Goal: Contribute content: Contribute content

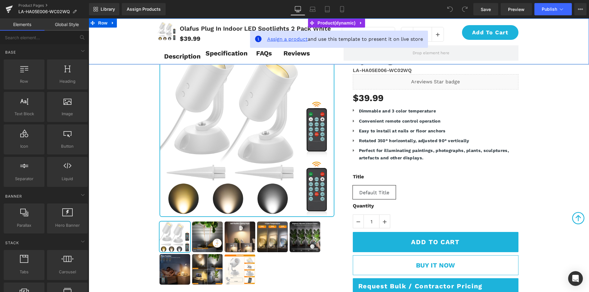
click at [281, 38] on span "Assign a product" at bounding box center [287, 39] width 40 height 6
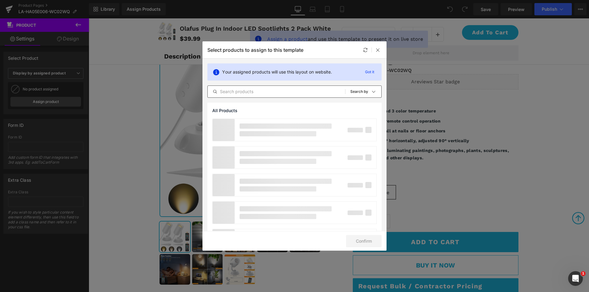
click at [259, 90] on input "text" at bounding box center [276, 91] width 137 height 7
click at [220, 93] on input "2 Pack White" at bounding box center [276, 91] width 137 height 7
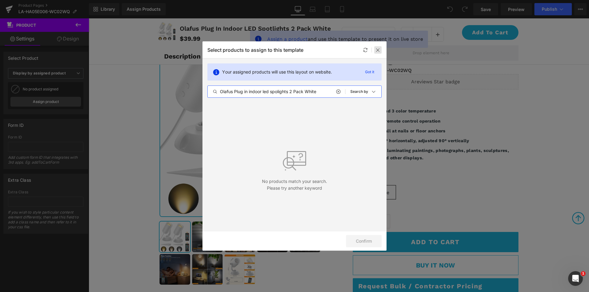
type input "Olafus Plug in indoor led spolights 2 Pack White"
drag, startPoint x: 378, startPoint y: 49, endPoint x: 290, endPoint y: 31, distance: 90.1
click at [378, 49] on icon at bounding box center [377, 50] width 5 height 5
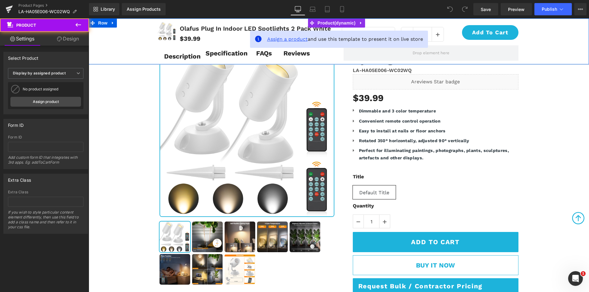
click at [289, 40] on span "Assign a product" at bounding box center [287, 39] width 40 height 6
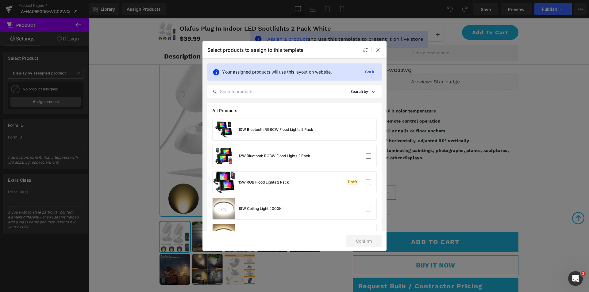
click at [0, 0] on div "Your assigned products will use this layout on website. Got it All Products Sho…" at bounding box center [0, 0] width 0 height 0
click at [274, 91] on input "text" at bounding box center [276, 91] width 137 height 7
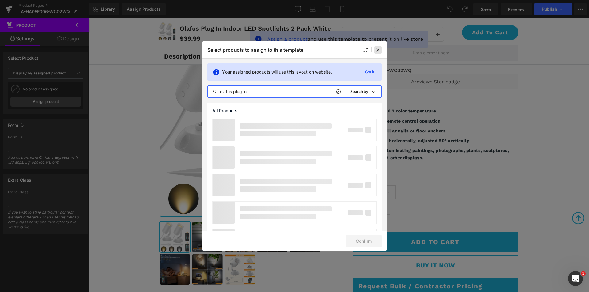
type input "olafus plug in"
click at [378, 50] on icon at bounding box center [377, 50] width 5 height 5
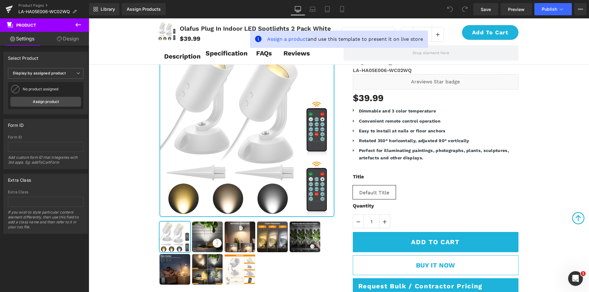
click at [79, 26] on icon at bounding box center [77, 24] width 7 height 7
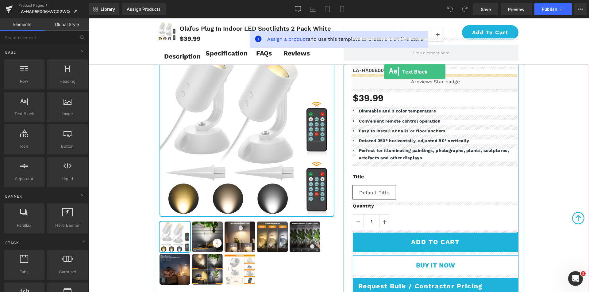
drag, startPoint x: 109, startPoint y: 127, endPoint x: 384, endPoint y: 72, distance: 279.8
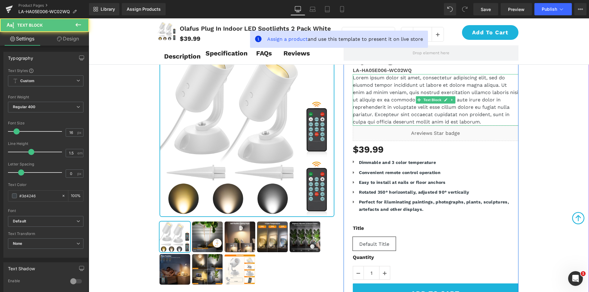
click at [376, 87] on p "Lorem ipsum dolor sit amet, consectetur adipiscing elit, sed do eiusmod tempor …" at bounding box center [435, 99] width 166 height 51
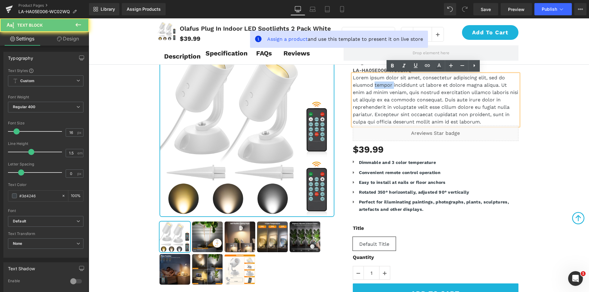
click at [376, 87] on p "Lorem ipsum dolor sit amet, consectetur adipiscing elit, sed do eiusmod tempor …" at bounding box center [435, 99] width 166 height 51
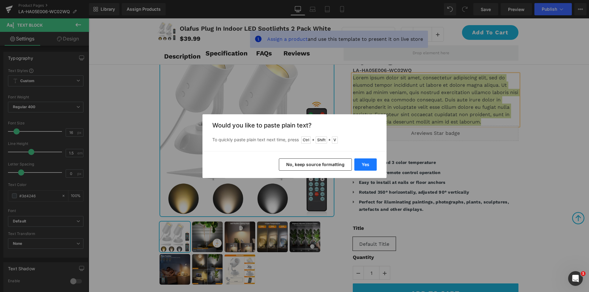
click at [360, 164] on button "Yes" at bounding box center [365, 164] width 22 height 12
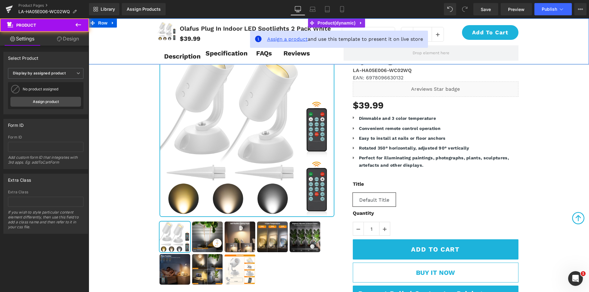
click at [282, 38] on span "Assign a product" at bounding box center [287, 39] width 40 height 6
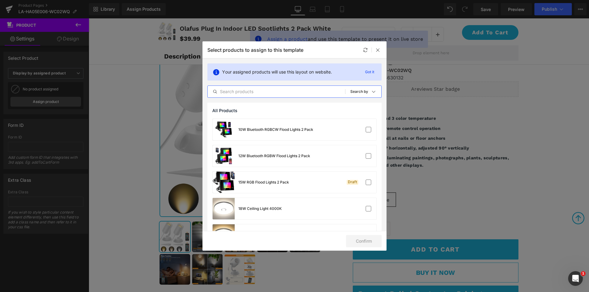
click at [259, 91] on input "text" at bounding box center [276, 91] width 137 height 7
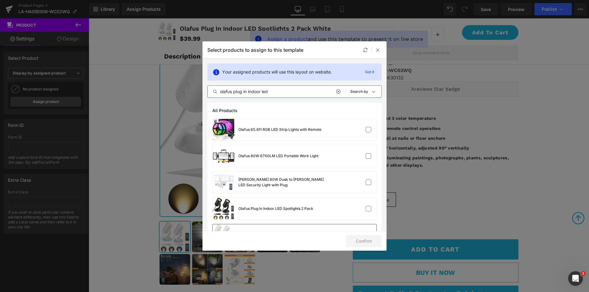
scroll to position [31, 0]
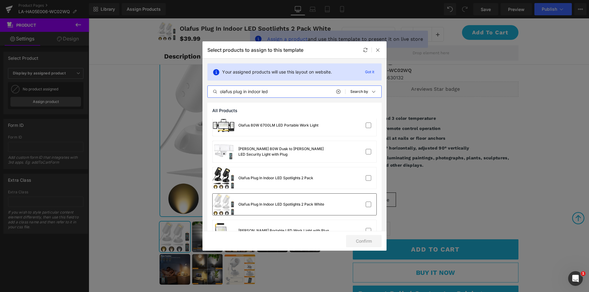
type input "olafus plug in indoor led"
click at [291, 200] on div "Olafus Plug In Indoor LED Spotlights 2 Pack White" at bounding box center [268, 204] width 112 height 21
click at [359, 244] on button "Confirm" at bounding box center [364, 241] width 36 height 12
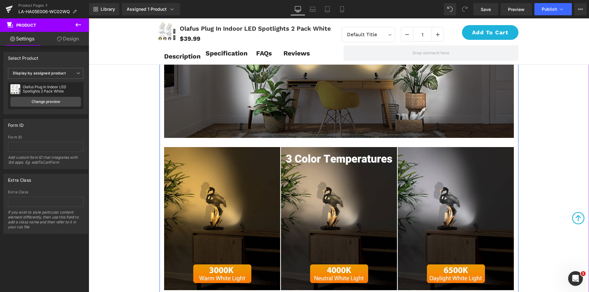
scroll to position [245, 0]
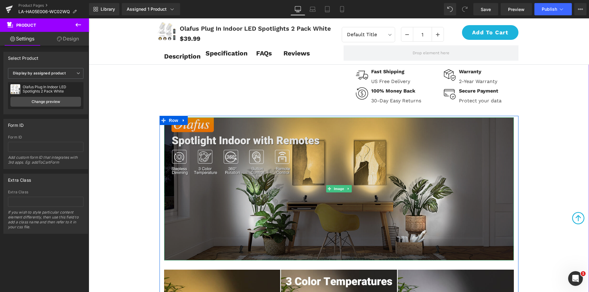
click at [303, 169] on img at bounding box center [338, 188] width 349 height 143
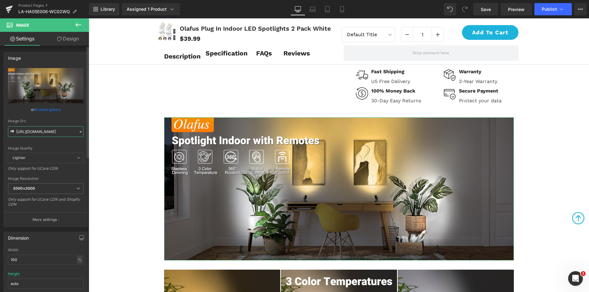
click at [45, 131] on input "[URL][DOMAIN_NAME]" at bounding box center [45, 131] width 75 height 11
paste input "1_74998185-24a0-415d-820c-f2d54365ea9b.jpg?v=1754994975"
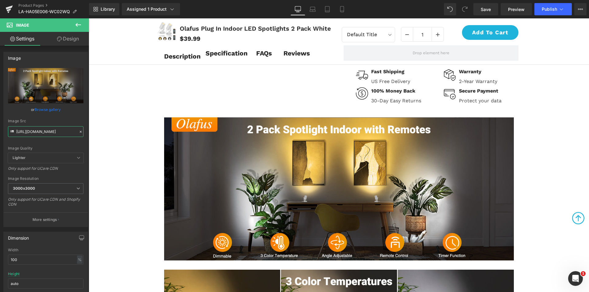
type input "[URL][DOMAIN_NAME]"
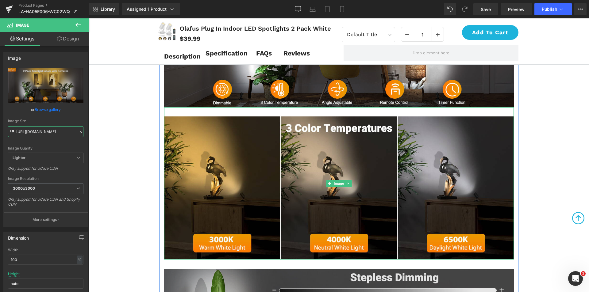
scroll to position [582, 0]
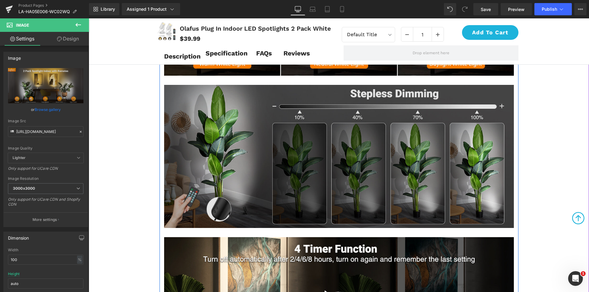
click at [295, 148] on img at bounding box center [338, 152] width 349 height 152
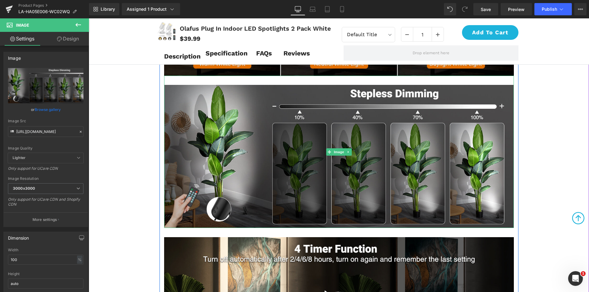
scroll to position [490, 0]
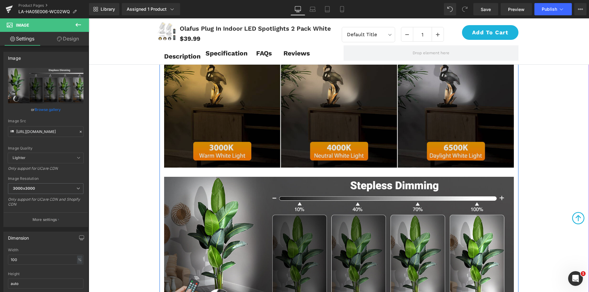
click at [301, 118] on img at bounding box center [338, 91] width 349 height 152
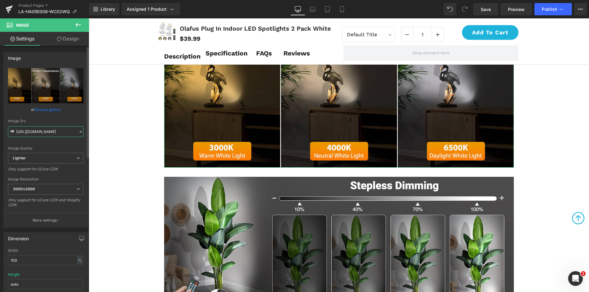
click at [42, 131] on input "[URL][DOMAIN_NAME]" at bounding box center [45, 131] width 75 height 11
click at [45, 132] on input "[URL][DOMAIN_NAME]" at bounding box center [45, 131] width 75 height 11
paste input "[DOMAIN_NAME][URL]"
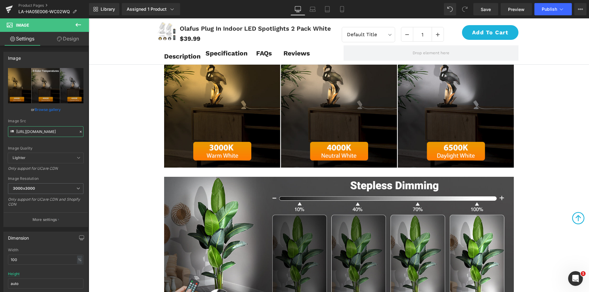
type input "[URL][DOMAIN_NAME]"
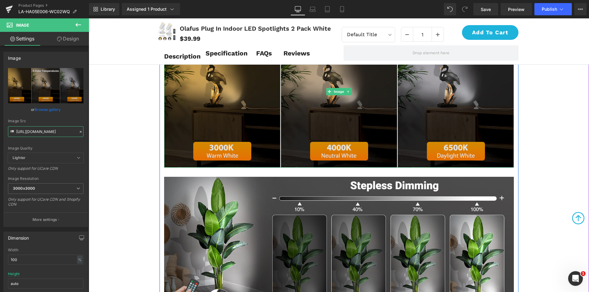
scroll to position [674, 0]
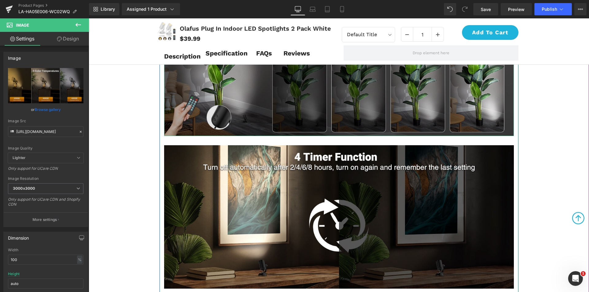
click at [298, 82] on img at bounding box center [338, 60] width 349 height 152
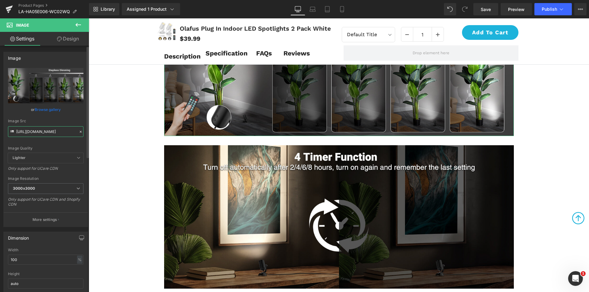
click at [44, 130] on input "[URL][DOMAIN_NAME]" at bounding box center [45, 131] width 75 height 11
click at [44, 133] on input "[URL][DOMAIN_NAME]" at bounding box center [45, 131] width 75 height 11
paste input "text"
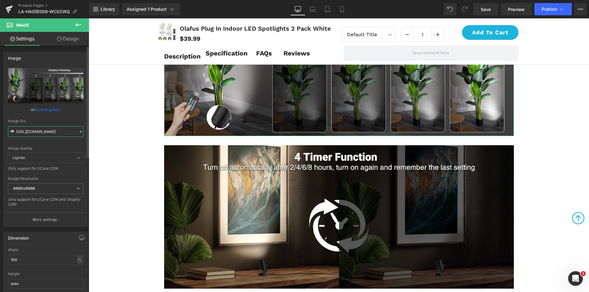
click at [46, 131] on input "[URL][DOMAIN_NAME]" at bounding box center [45, 131] width 75 height 11
paste input "3_01fe2991-0e18-4eec-93d3-5ff11ee5ac84.jpg?v=1754994975"
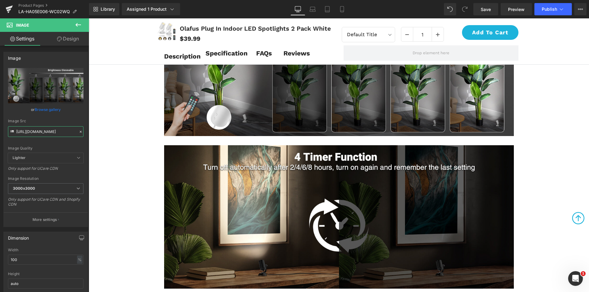
type input "[URL][DOMAIN_NAME]"
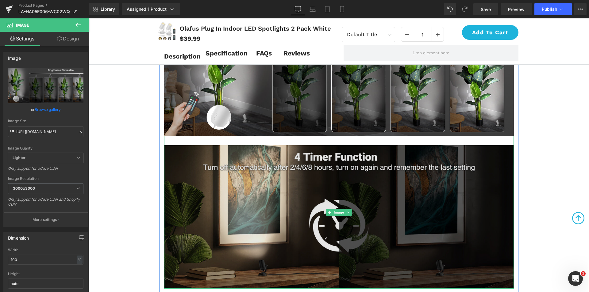
click at [333, 179] on img at bounding box center [338, 212] width 349 height 152
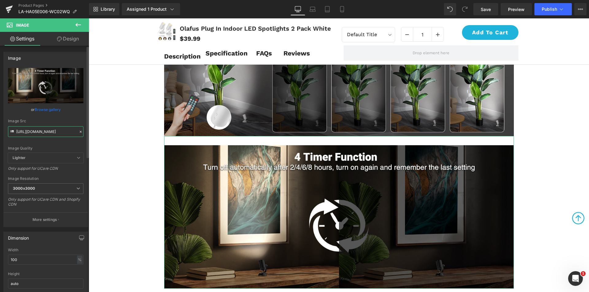
click at [55, 131] on input "[URL][DOMAIN_NAME]" at bounding box center [45, 131] width 75 height 11
click at [48, 135] on input "[URL][DOMAIN_NAME]" at bounding box center [45, 131] width 75 height 11
paste input "4_f7c42a87-88cb-43e2-b776-9caad35a0a0a.jpg?v=1754994975"
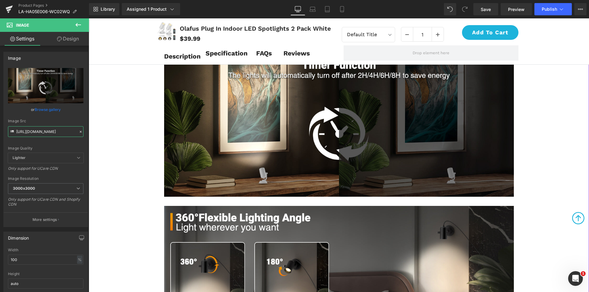
scroll to position [920, 0]
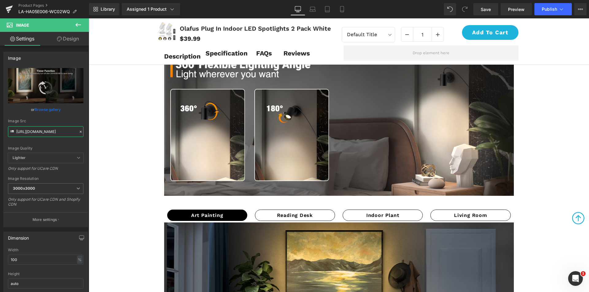
type input "[URL][DOMAIN_NAME]"
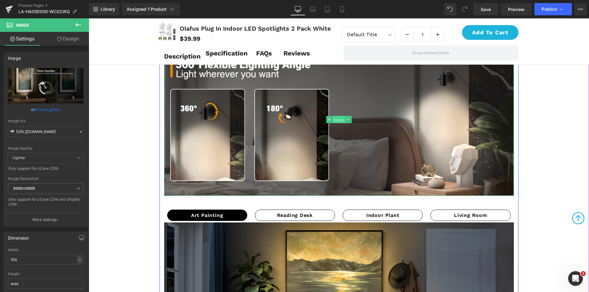
click at [335, 119] on span "Image" at bounding box center [338, 119] width 13 height 7
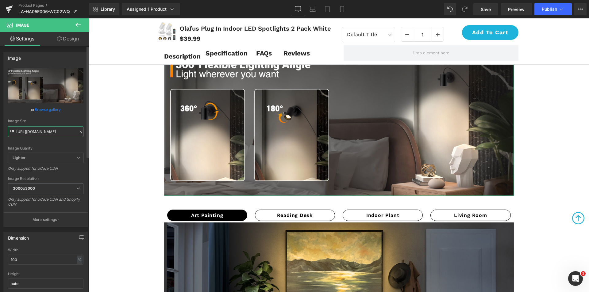
click at [50, 133] on input "[URL][DOMAIN_NAME]" at bounding box center [45, 131] width 75 height 11
paste input "5_879b4b47-c377-4514-b0c9-e2d575687240.jpg?v=1754994975"
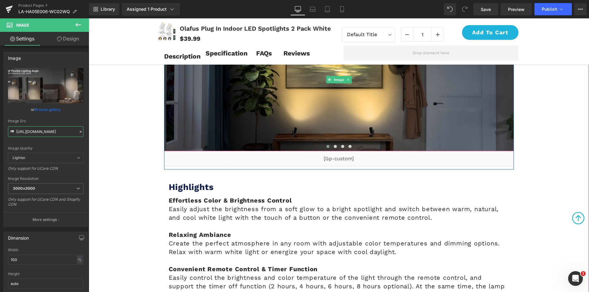
scroll to position [1011, 0]
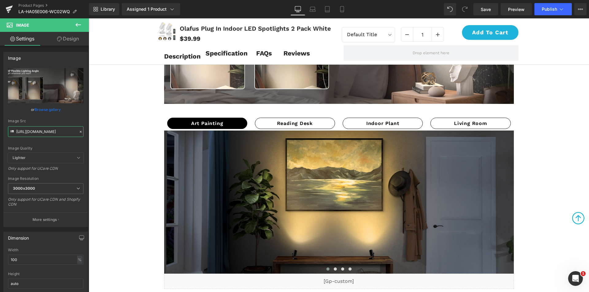
type input "[URL][DOMAIN_NAME]"
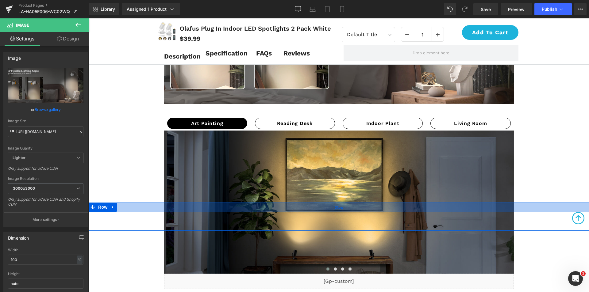
click at [316, 205] on div "31px" at bounding box center [339, 208] width 500 height 10
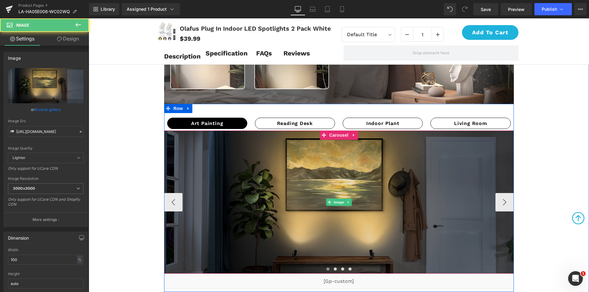
click at [335, 158] on img at bounding box center [338, 202] width 349 height 143
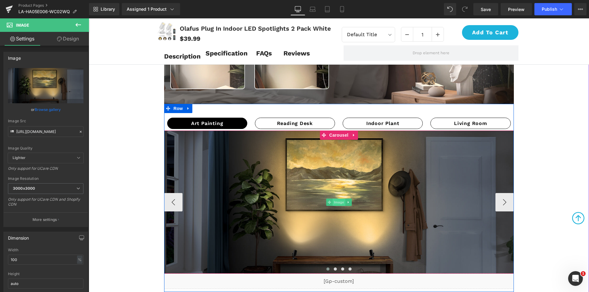
click at [332, 202] on span "Image" at bounding box center [338, 202] width 13 height 7
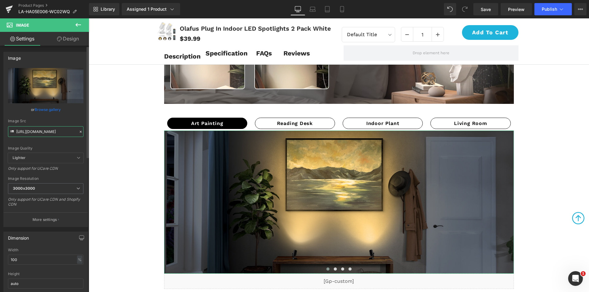
click at [42, 131] on input "[URL][DOMAIN_NAME]" at bounding box center [45, 131] width 75 height 11
paste input "8_f23b5a8e-e3cf-45b1-a02e-525948ef9f87.jpg?v=1754994975"
click at [46, 132] on input "[URL][DOMAIN_NAME]" at bounding box center [45, 131] width 75 height 11
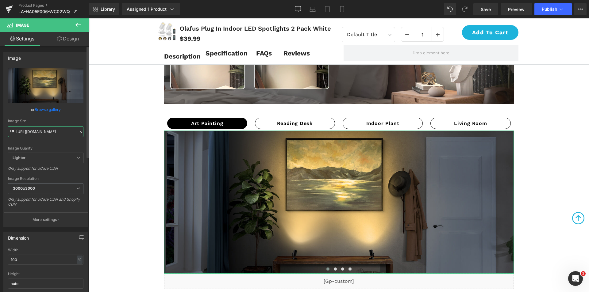
paste input "8_f23b5a8e-e3cf-45b1-a02e-525948ef9f87.jpg?v=1754994975"
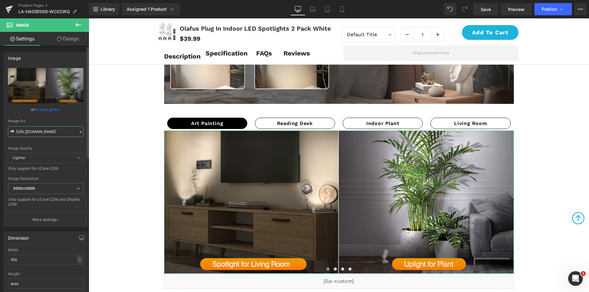
type input "[URL][DOMAIN_NAME]"
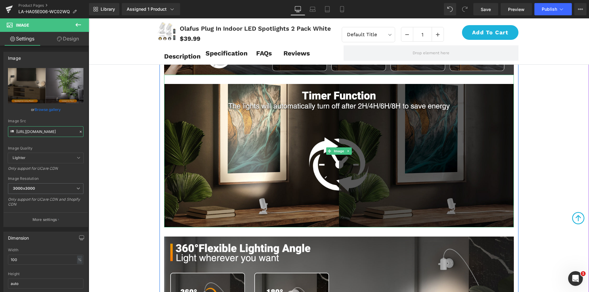
scroll to position [858, 0]
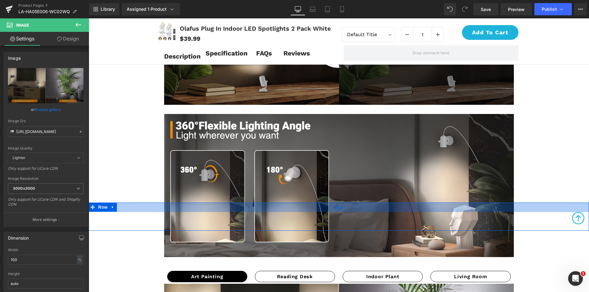
click at [307, 205] on div "31px" at bounding box center [339, 208] width 500 height 10
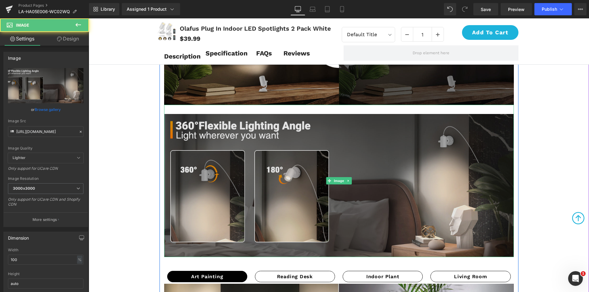
click at [348, 155] on img at bounding box center [338, 181] width 349 height 152
click at [293, 124] on img at bounding box center [338, 181] width 349 height 152
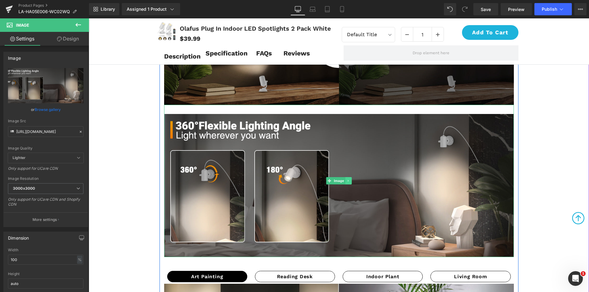
click at [347, 182] on icon at bounding box center [347, 181] width 3 height 4
click at [344, 181] on icon at bounding box center [344, 180] width 3 height 3
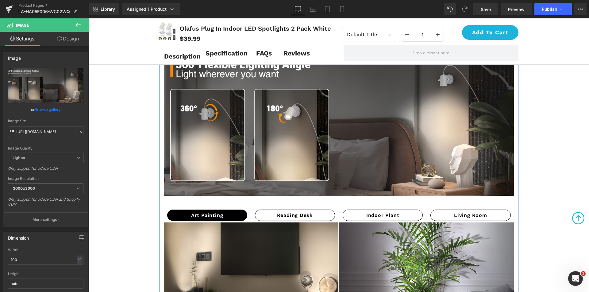
scroll to position [1072, 0]
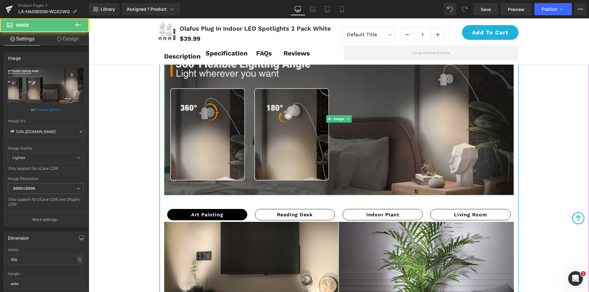
click at [331, 134] on img at bounding box center [338, 119] width 349 height 152
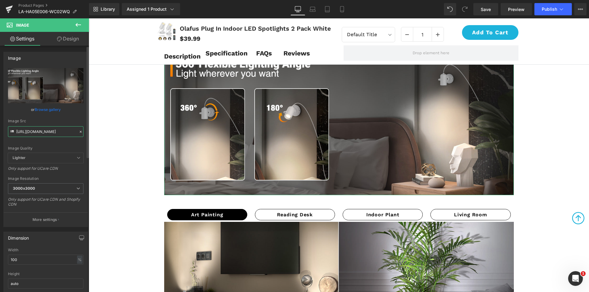
click at [57, 131] on input "[URL][DOMAIN_NAME]" at bounding box center [45, 131] width 75 height 11
paste input "8_f23b5a8e-e3cf-45b1-a02e-525948ef9f87"
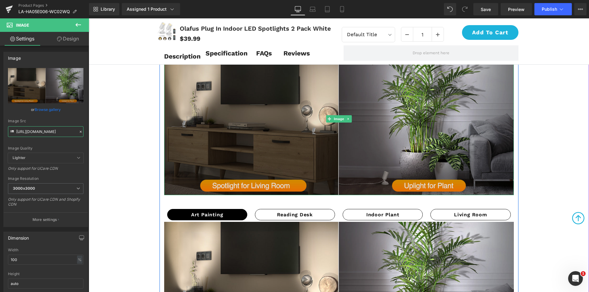
type input "[URL][DOMAIN_NAME]"
click at [333, 128] on img at bounding box center [338, 119] width 349 height 152
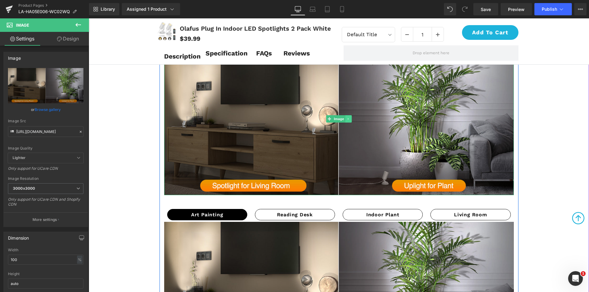
click at [346, 120] on icon at bounding box center [347, 119] width 3 height 4
click at [345, 120] on link at bounding box center [345, 118] width 6 height 7
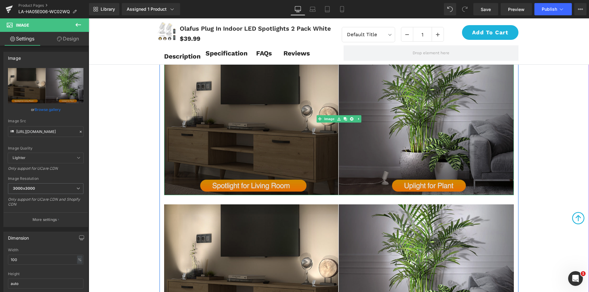
scroll to position [1103, 0]
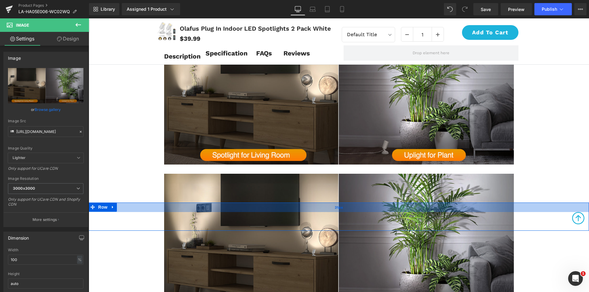
click at [336, 210] on span "31px" at bounding box center [338, 208] width 8 height 6
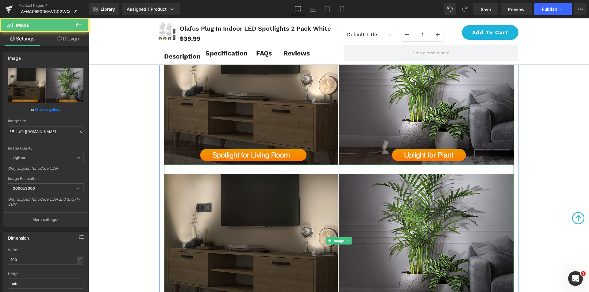
click at [241, 189] on img at bounding box center [338, 241] width 349 height 152
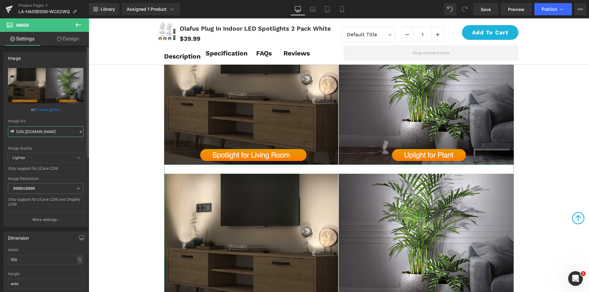
click at [47, 131] on input "[URL][DOMAIN_NAME]" at bounding box center [45, 131] width 75 height 11
paste input "7_93e2d115-39c9-49ea-80ee-d142913336b6"
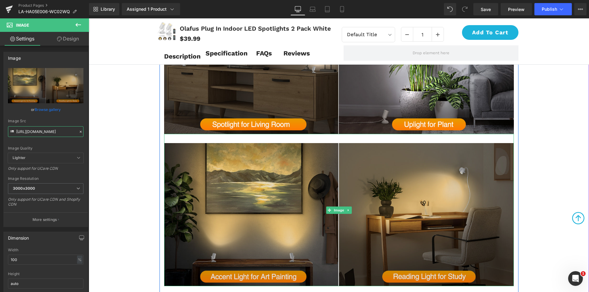
scroll to position [1164, 0]
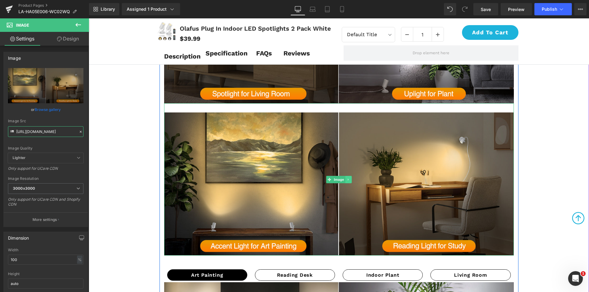
type input "[URL][DOMAIN_NAME]"
click at [346, 180] on icon at bounding box center [347, 180] width 3 height 4
click at [343, 180] on icon at bounding box center [344, 179] width 3 height 3
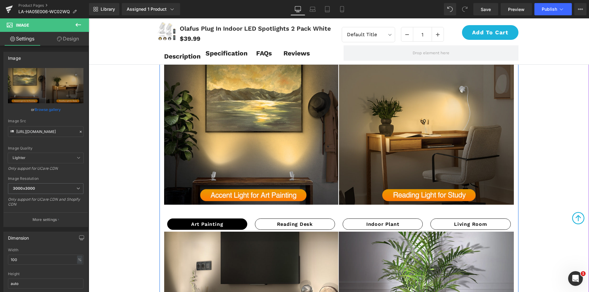
scroll to position [1377, 0]
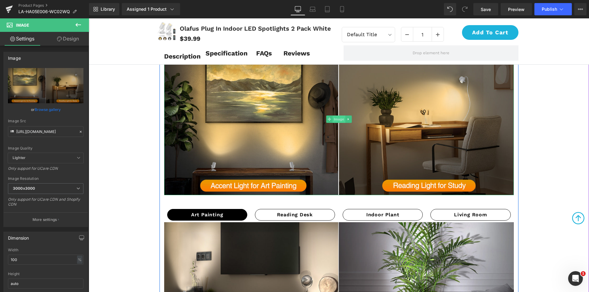
click at [336, 121] on span "Image" at bounding box center [338, 119] width 13 height 7
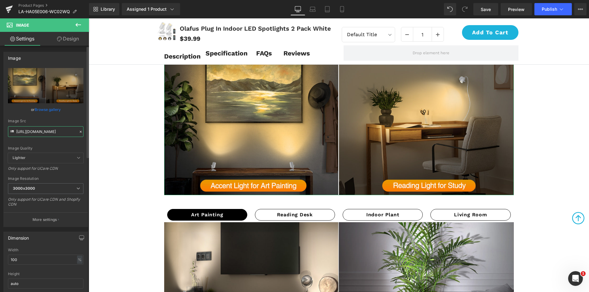
click at [36, 131] on input "[URL][DOMAIN_NAME]" at bounding box center [45, 131] width 75 height 11
paste input "6_1b09b5e1-7a80-457c-a4f4-4d20bdec522f"
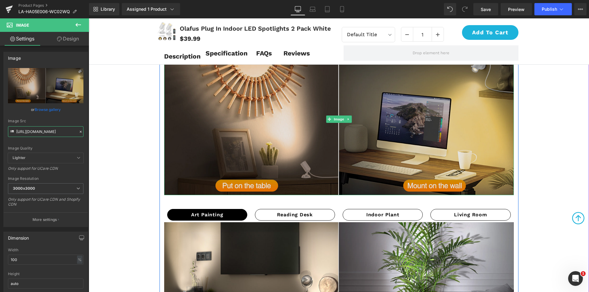
scroll to position [1530, 0]
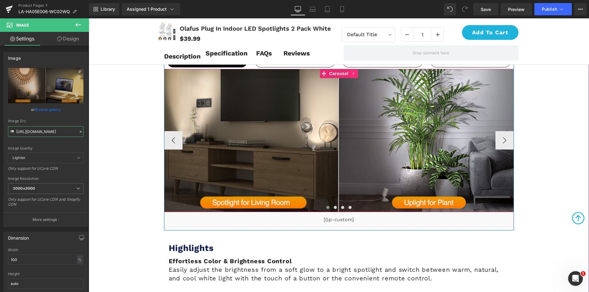
type input "[URL][DOMAIN_NAME]"
click at [352, 75] on icon at bounding box center [354, 73] width 4 height 5
click at [356, 76] on icon at bounding box center [358, 73] width 4 height 5
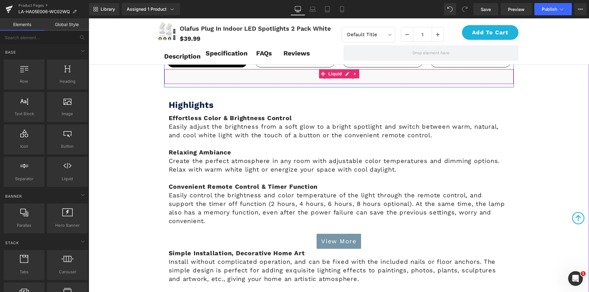
scroll to position [1500, 0]
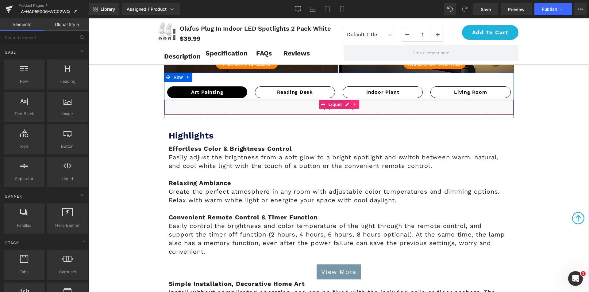
click at [356, 104] on link at bounding box center [355, 104] width 8 height 9
click at [360, 105] on link at bounding box center [359, 104] width 8 height 9
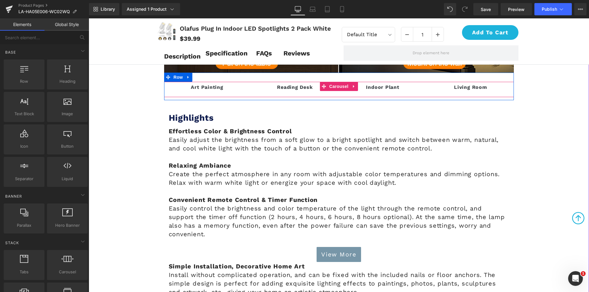
click at [352, 87] on icon at bounding box center [354, 86] width 4 height 5
click at [356, 87] on icon at bounding box center [358, 86] width 4 height 5
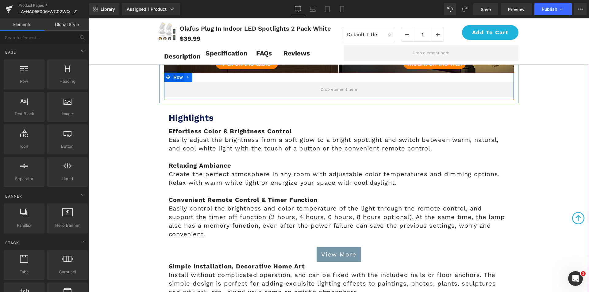
click at [186, 77] on icon at bounding box center [188, 77] width 4 height 5
click at [203, 78] on icon at bounding box center [204, 77] width 4 height 4
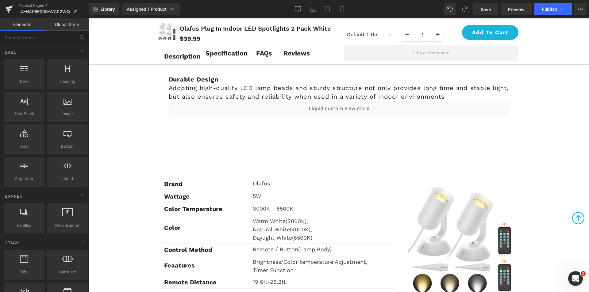
scroll to position [1960, 0]
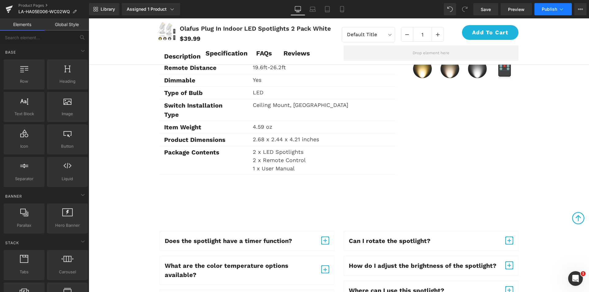
click at [545, 10] on span "Publish" at bounding box center [548, 9] width 15 height 5
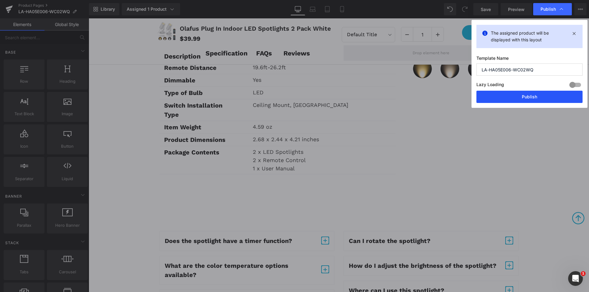
click at [512, 98] on button "Publish" at bounding box center [529, 97] width 106 height 12
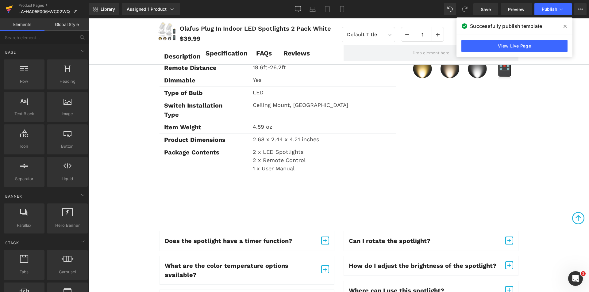
click at [9, 7] on icon at bounding box center [9, 8] width 7 height 4
